Goal: Task Accomplishment & Management: Use online tool/utility

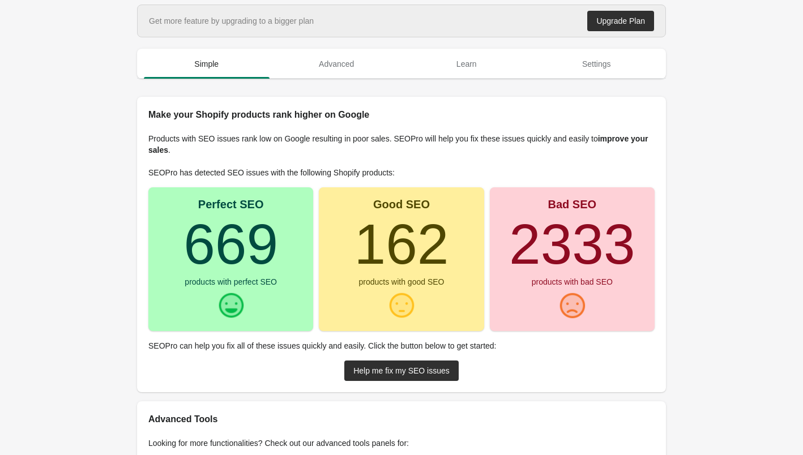
drag, startPoint x: 450, startPoint y: 259, endPoint x: 178, endPoint y: 246, distance: 272.1
click at [178, 246] on div "Perfect SEO 669 products with perfect SEO Good SEO 162 products with good SEO B…" at bounding box center [401, 259] width 506 height 144
drag, startPoint x: 523, startPoint y: 243, endPoint x: 631, endPoint y: 243, distance: 108.1
click at [631, 243] on turbo-frame "2333" at bounding box center [572, 243] width 126 height 63
click at [514, 246] on turbo-frame "2333" at bounding box center [572, 243] width 126 height 63
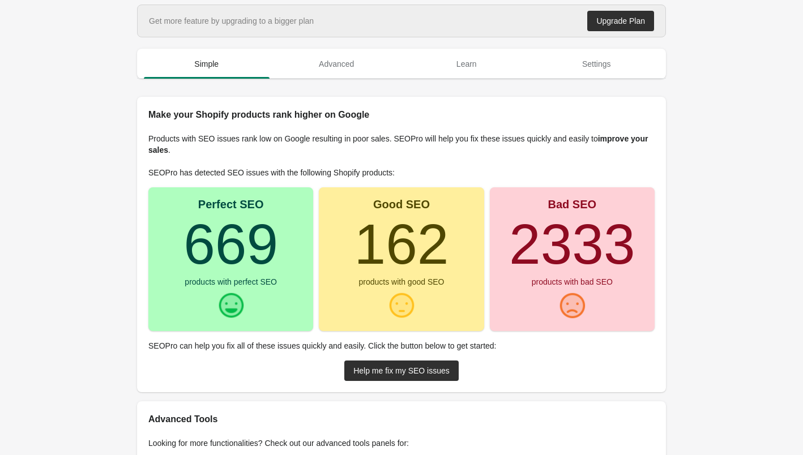
drag, startPoint x: 511, startPoint y: 246, endPoint x: 630, endPoint y: 248, distance: 118.3
click at [630, 248] on turbo-frame "2333" at bounding box center [572, 243] width 126 height 63
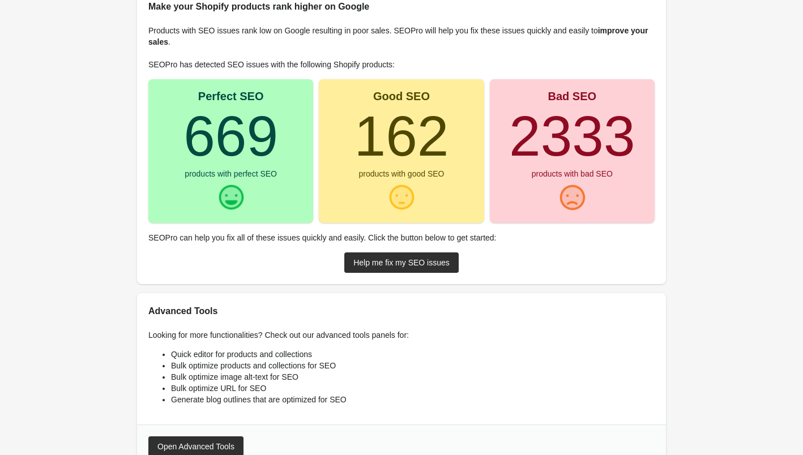
scroll to position [95, 0]
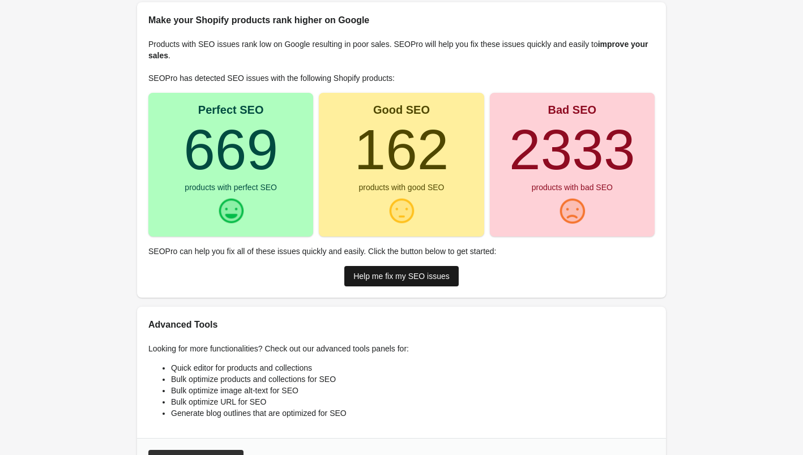
click at [421, 273] on div "Help me fix my SEO issues" at bounding box center [401, 276] width 96 height 9
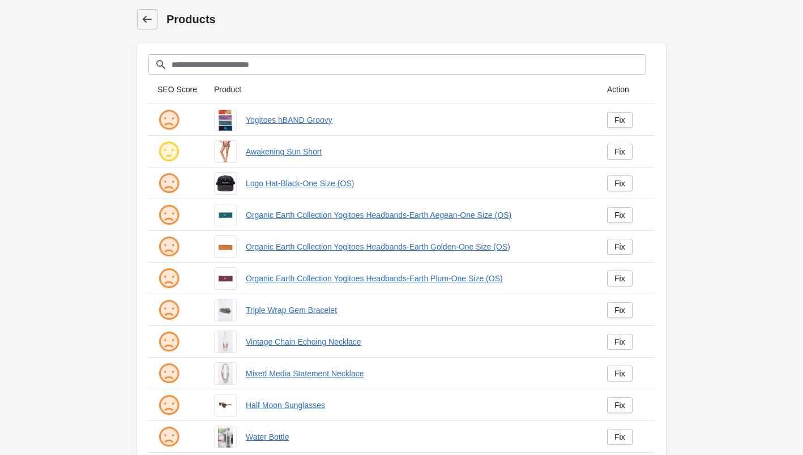
click at [143, 17] on icon at bounding box center [147, 19] width 11 height 11
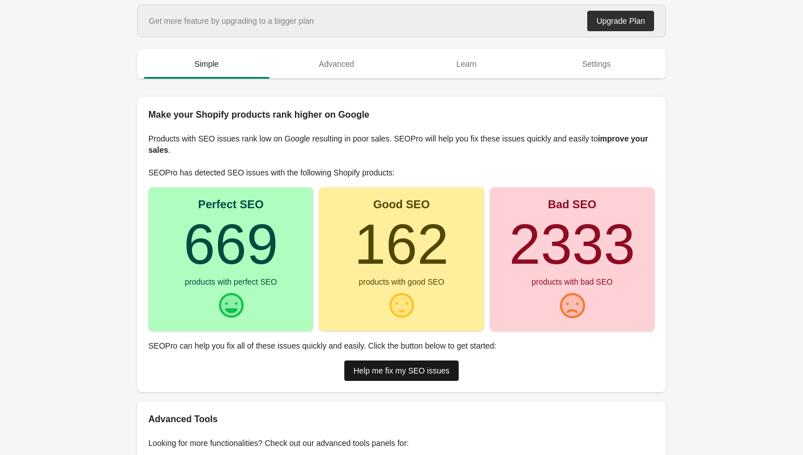
click at [407, 375] on link "Help me fix my SEO issues" at bounding box center [401, 371] width 114 height 20
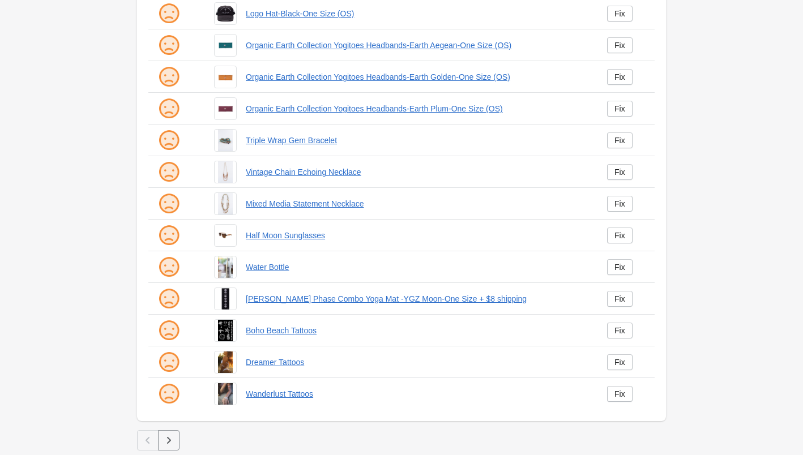
scroll to position [170, 0]
click at [170, 446] on icon "button" at bounding box center [168, 440] width 11 height 11
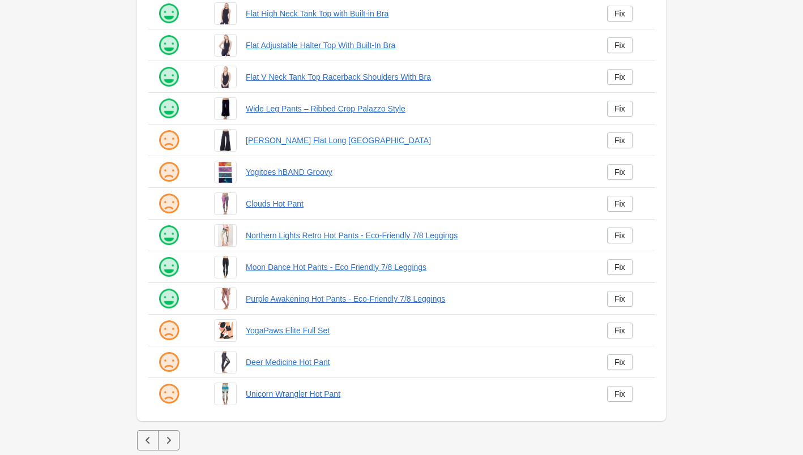
scroll to position [170, 0]
click at [167, 439] on icon "button" at bounding box center [168, 440] width 11 height 11
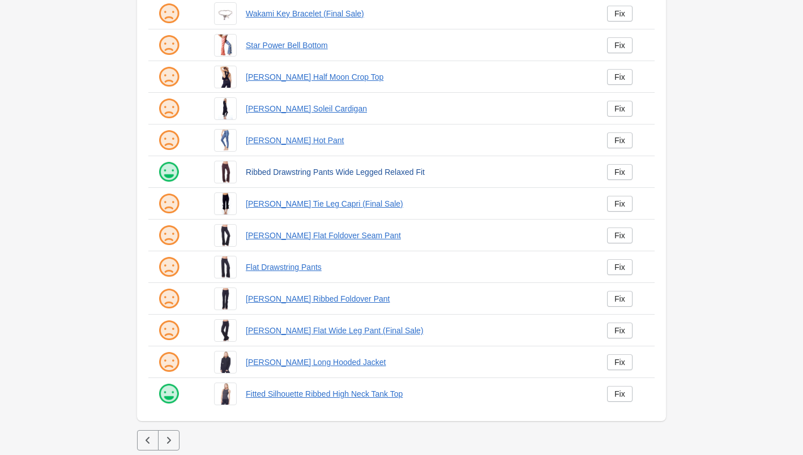
scroll to position [170, 0]
drag, startPoint x: 139, startPoint y: 453, endPoint x: 143, endPoint y: 440, distance: 13.3
click at [143, 440] on icon "button" at bounding box center [147, 440] width 11 height 11
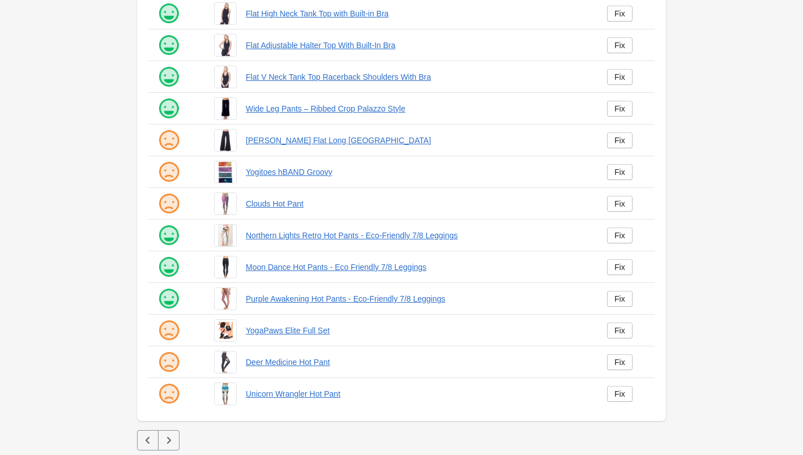
scroll to position [170, 0]
click at [148, 440] on icon "button" at bounding box center [147, 440] width 11 height 11
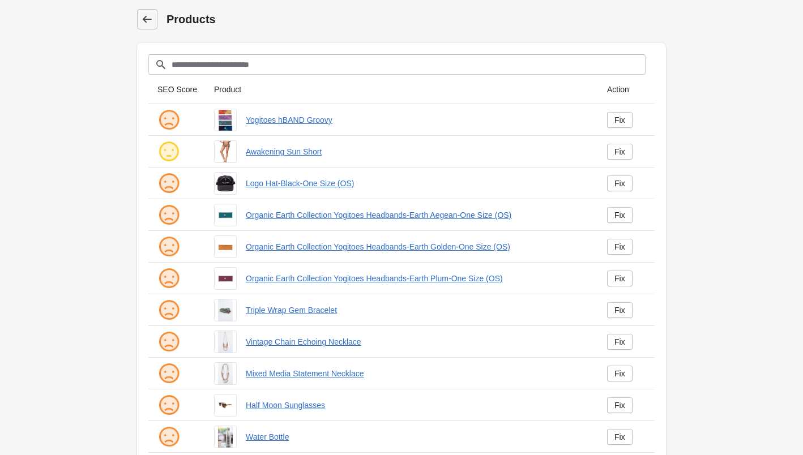
click at [147, 18] on icon at bounding box center [147, 19] width 11 height 11
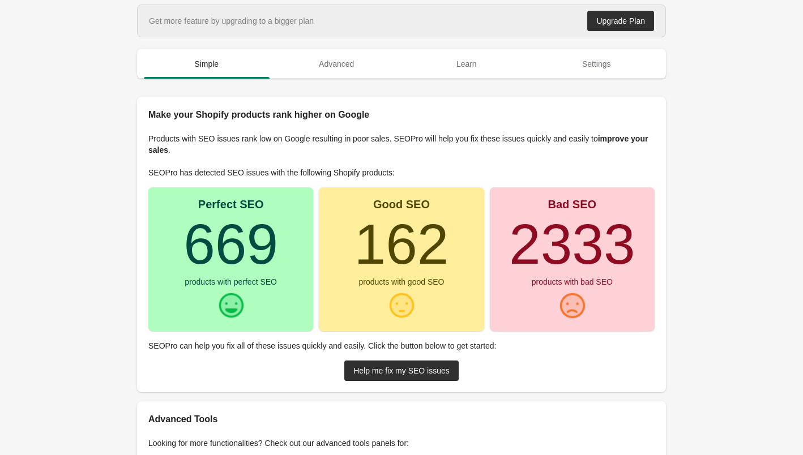
drag, startPoint x: 518, startPoint y: 250, endPoint x: 418, endPoint y: 305, distance: 113.8
click at [653, 249] on div "Bad SEO 2333 products with bad SEO" at bounding box center [572, 259] width 165 height 144
click at [427, 370] on div "Help me fix my SEO issues" at bounding box center [401, 370] width 96 height 9
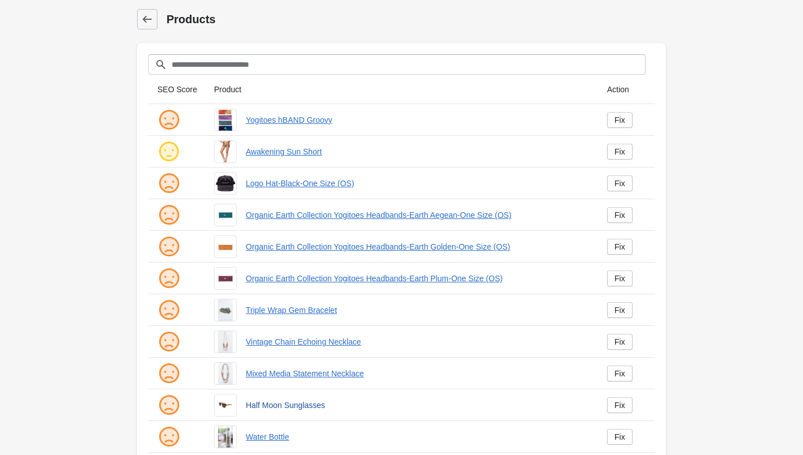
click at [286, 406] on link "Half Moon Sunglasses" at bounding box center [417, 405] width 343 height 11
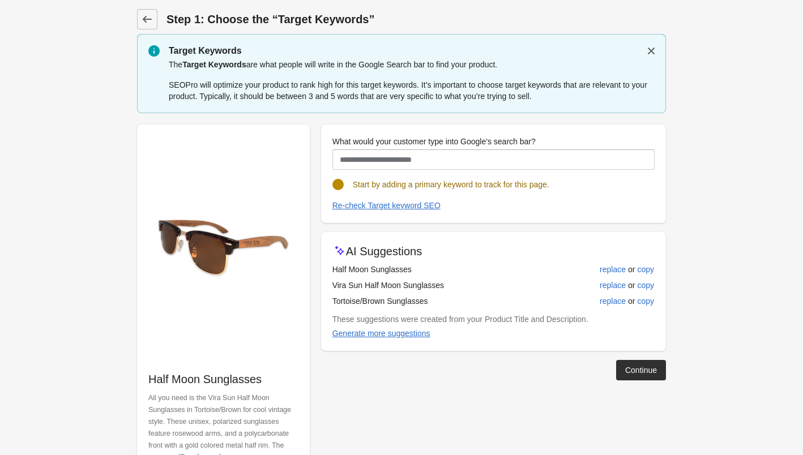
click at [145, 18] on icon at bounding box center [147, 19] width 11 height 11
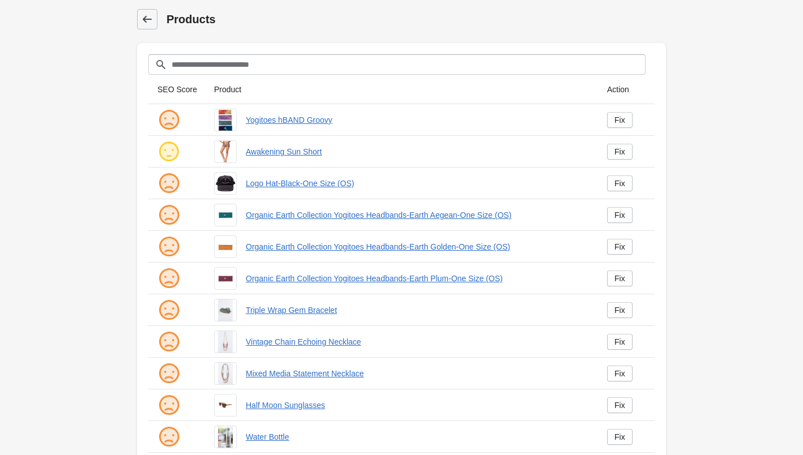
click at [150, 19] on icon at bounding box center [147, 19] width 9 height 7
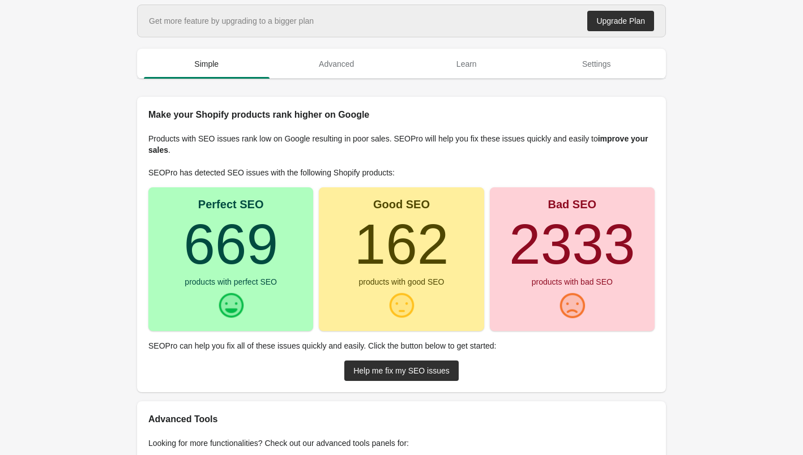
drag, startPoint x: 515, startPoint y: 259, endPoint x: 627, endPoint y: 259, distance: 112.1
click at [627, 259] on turbo-frame "2333" at bounding box center [572, 243] width 126 height 63
click at [423, 370] on div "Help me fix my SEO issues" at bounding box center [401, 370] width 96 height 9
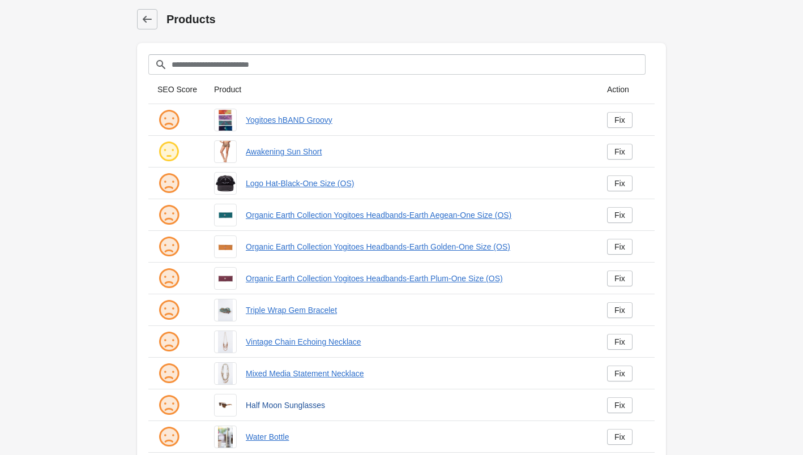
click at [280, 406] on link "Half Moon Sunglasses" at bounding box center [417, 405] width 343 height 11
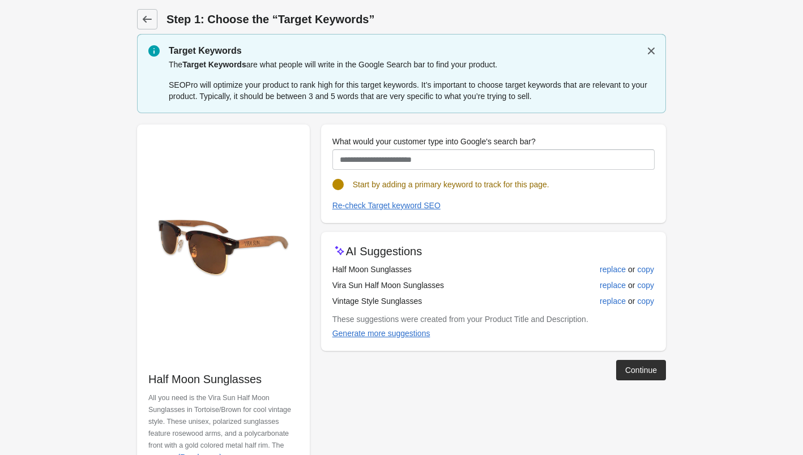
click at [224, 250] on img at bounding box center [223, 248] width 150 height 224
click at [643, 374] on div "Continue" at bounding box center [641, 370] width 32 height 9
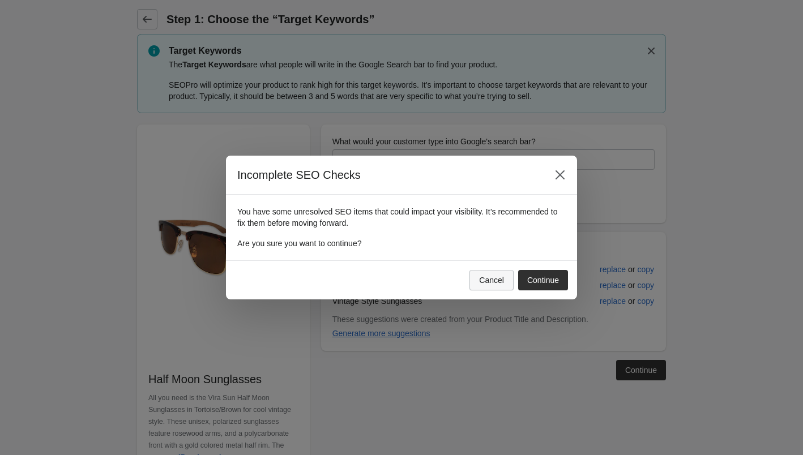
click at [481, 283] on div "Cancel" at bounding box center [491, 280] width 25 height 9
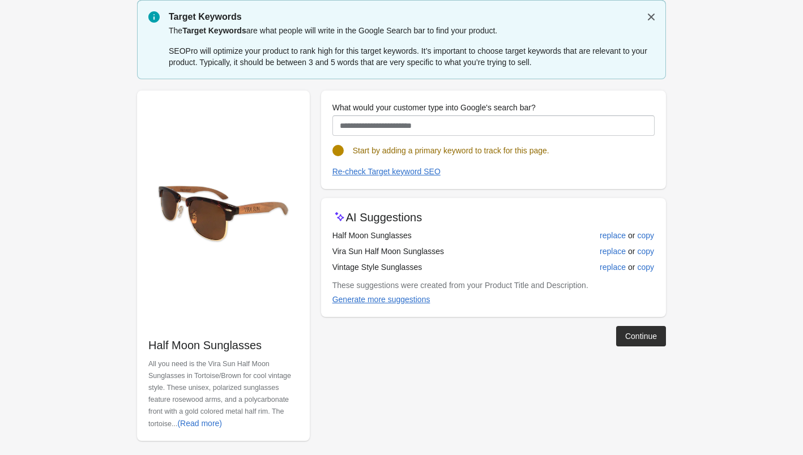
scroll to position [35, 0]
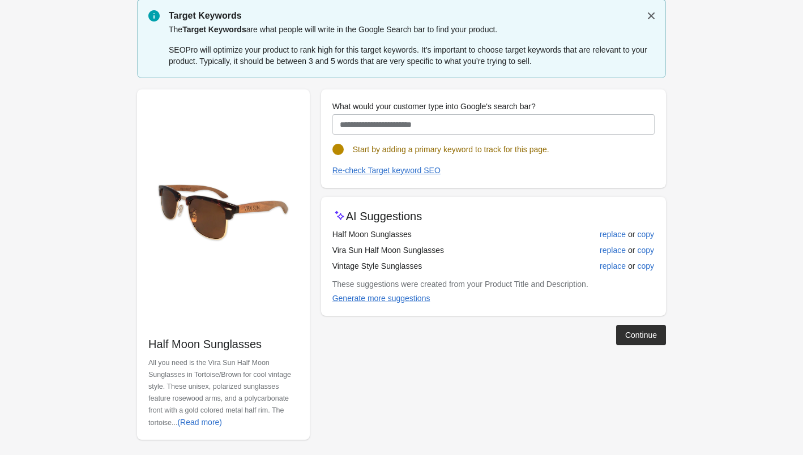
drag, startPoint x: 149, startPoint y: 344, endPoint x: 268, endPoint y: 348, distance: 119.0
click at [268, 348] on p "Half Moon Sunglasses" at bounding box center [223, 344] width 150 height 16
click at [629, 339] on div "Continue" at bounding box center [641, 335] width 32 height 9
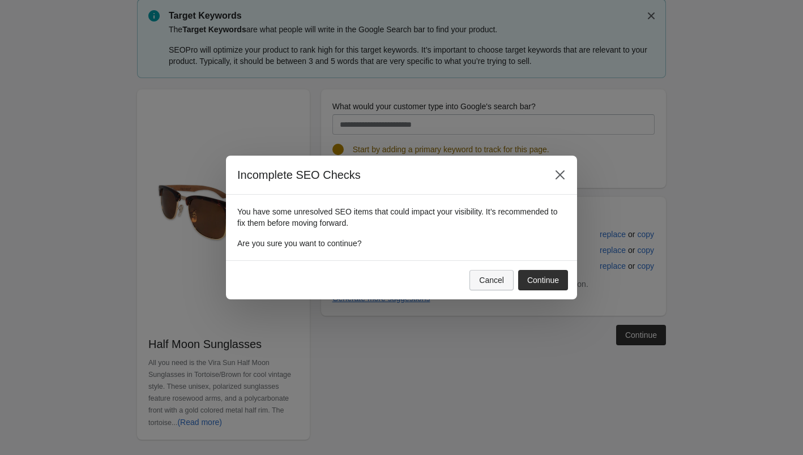
click at [491, 280] on div "Cancel" at bounding box center [491, 280] width 25 height 9
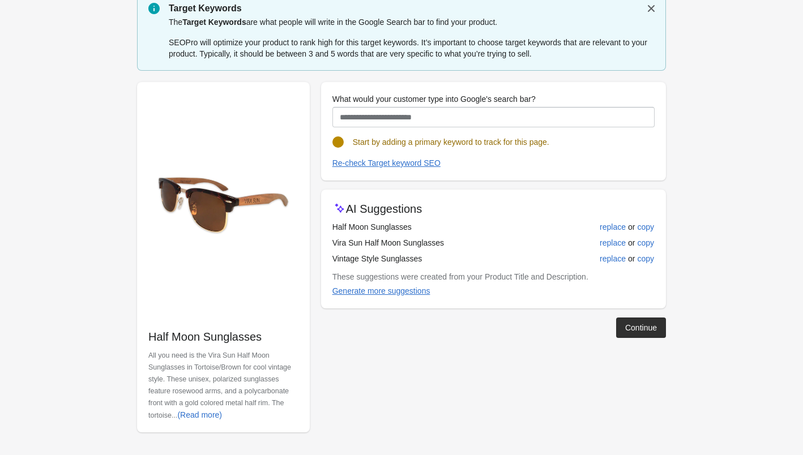
scroll to position [42, 0]
click at [222, 414] on div "(Read more)" at bounding box center [199, 414] width 45 height 9
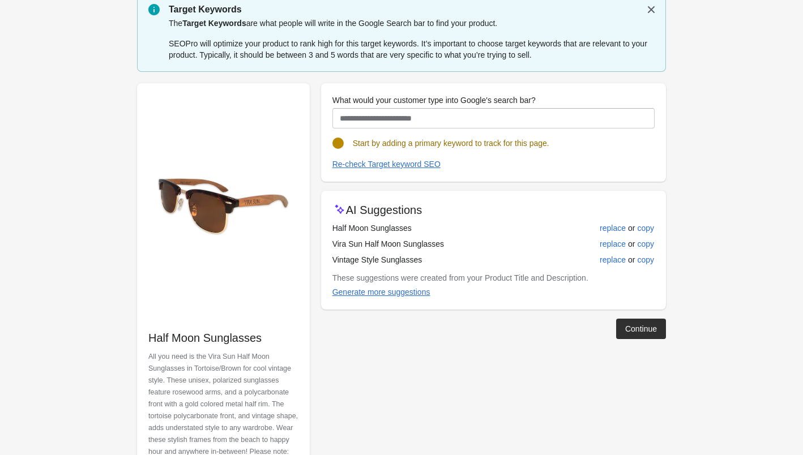
scroll to position [41, 0]
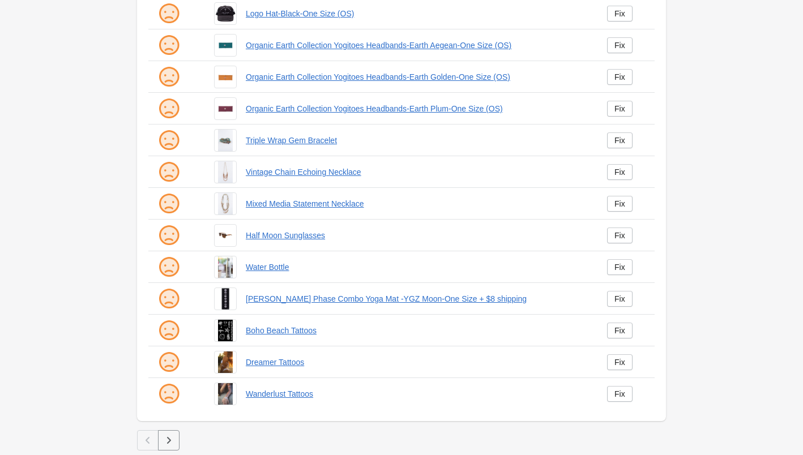
scroll to position [170, 0]
click at [273, 270] on link "Water Bottle" at bounding box center [417, 267] width 343 height 11
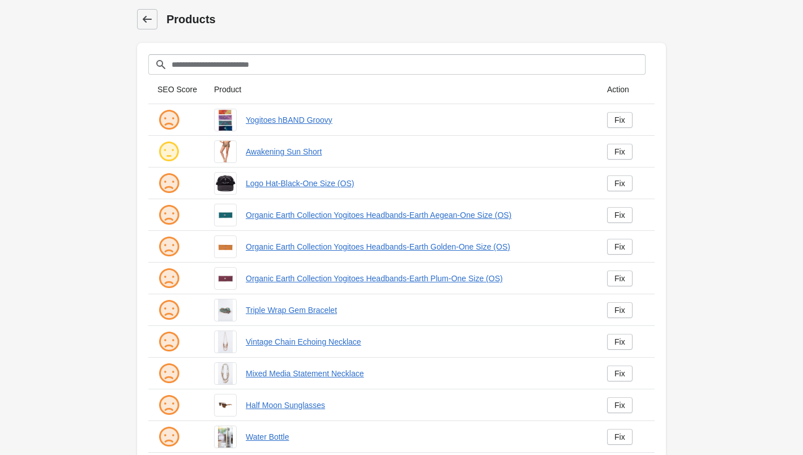
click at [149, 15] on icon at bounding box center [147, 19] width 11 height 11
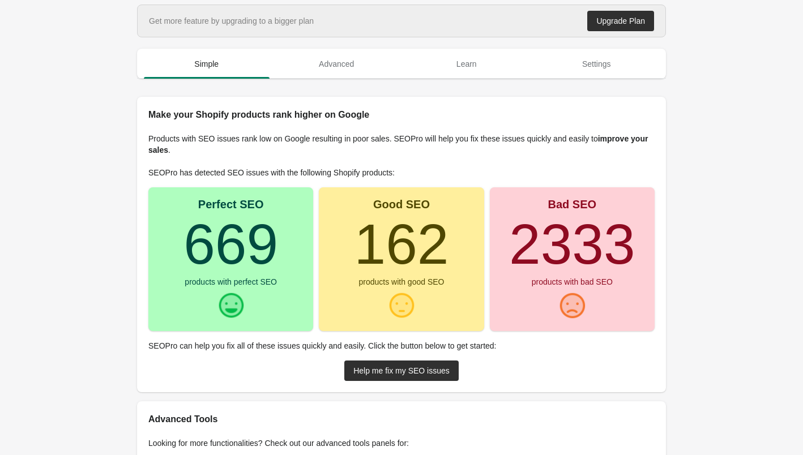
click at [625, 247] on turbo-frame "2333" at bounding box center [572, 243] width 126 height 63
